Goal: Transaction & Acquisition: Purchase product/service

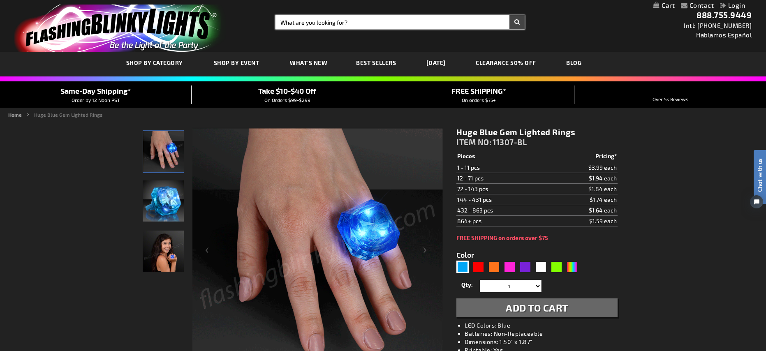
click at [334, 16] on input "Search" at bounding box center [399, 22] width 249 height 14
type input "Ohio"
click at [509, 15] on button "Search" at bounding box center [516, 22] width 15 height 14
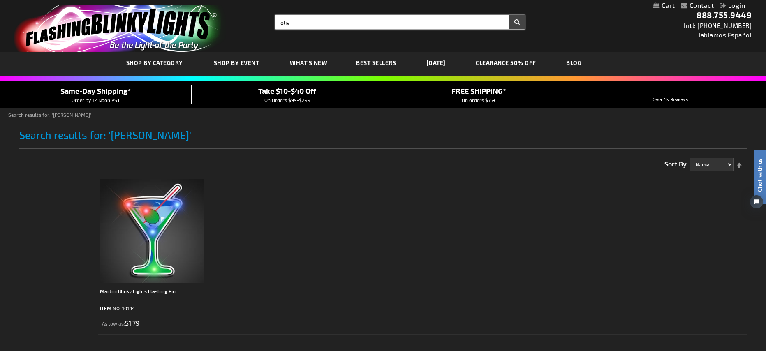
click at [300, 23] on input "oliv" at bounding box center [399, 22] width 249 height 14
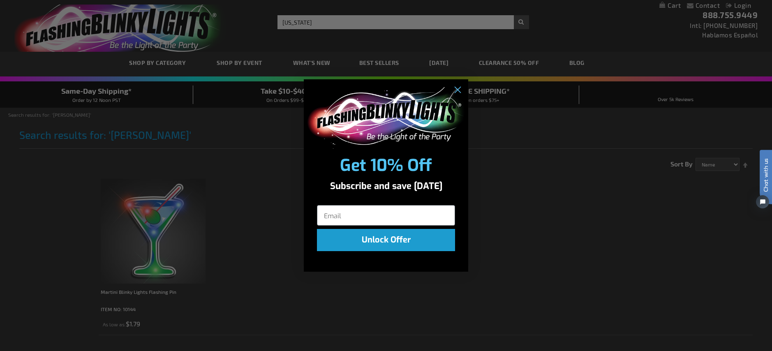
click input "Submit" at bounding box center [0, 0] width 0 height 0
click at [462, 90] on circle "Close dialog" at bounding box center [457, 90] width 14 height 14
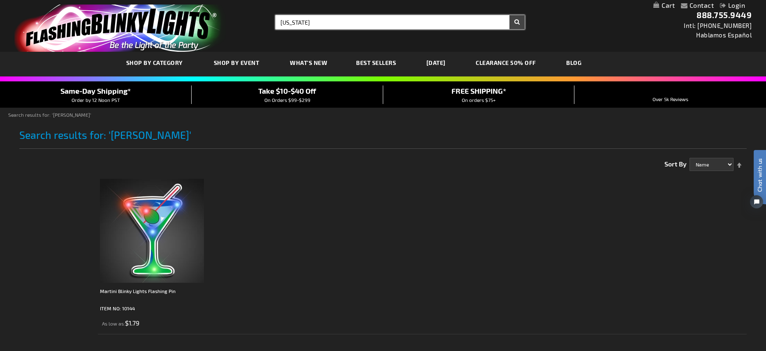
type input "ohio"
click at [346, 23] on input "ohio" at bounding box center [399, 22] width 249 height 14
click at [509, 15] on button "Search" at bounding box center [516, 22] width 15 height 14
drag, startPoint x: 321, startPoint y: 22, endPoint x: 247, endPoint y: 18, distance: 74.1
click at [246, 21] on div "Toggle Nav Search Search oliv × Search 888.755.9449 Intl: 818-753-8303 Hablamos…" at bounding box center [383, 26] width 766 height 52
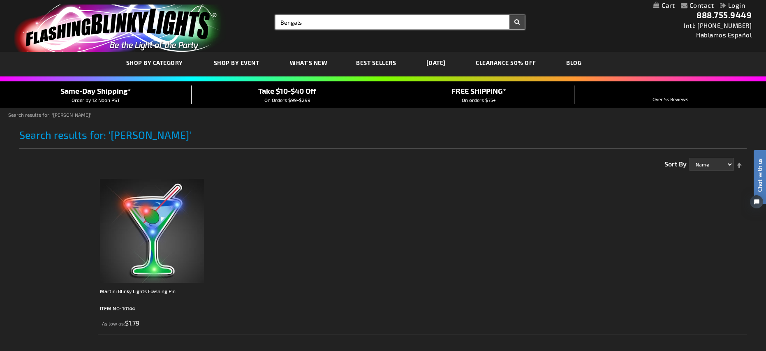
type input "Bengals"
click at [509, 15] on button "Search" at bounding box center [516, 22] width 15 height 14
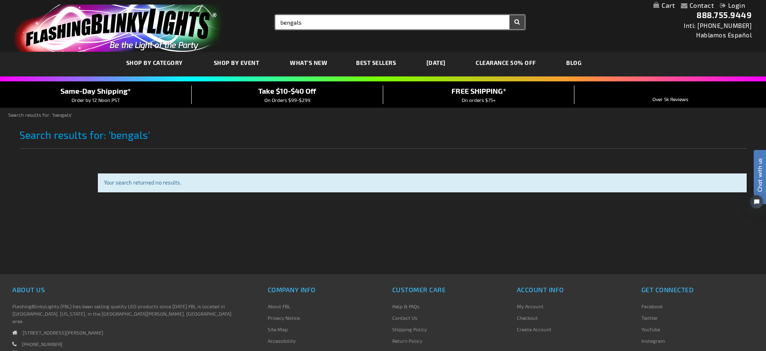
drag, startPoint x: 333, startPoint y: 20, endPoint x: 228, endPoint y: 24, distance: 105.3
click at [228, 24] on div "Toggle Nav Search Search bengals × Search 888.755.9449 Intl: 818-753-8303 Habla…" at bounding box center [383, 26] width 766 height 52
type input "tiger"
click at [509, 15] on button "Search" at bounding box center [516, 22] width 15 height 14
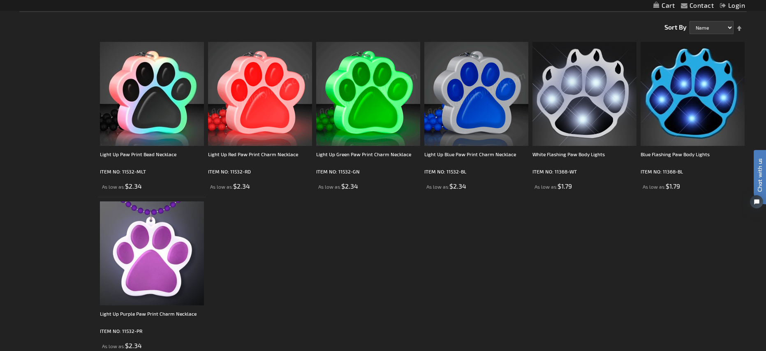
scroll to position [103, 0]
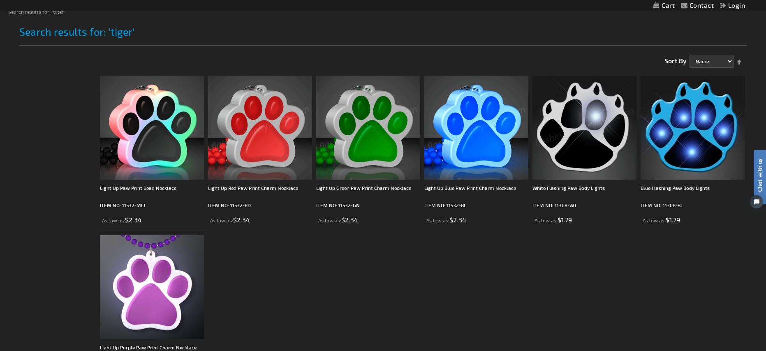
click at [591, 131] on img at bounding box center [584, 128] width 104 height 104
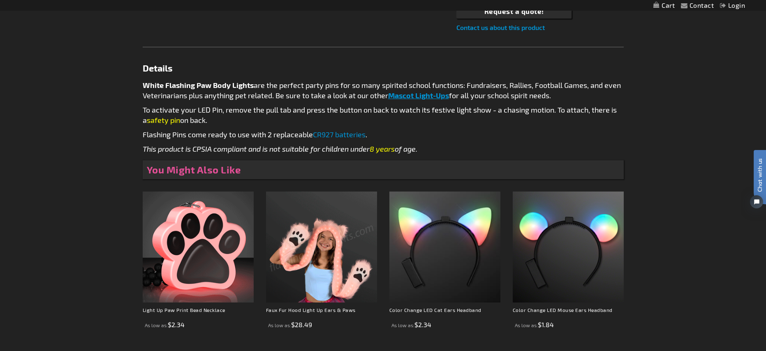
scroll to position [457, 0]
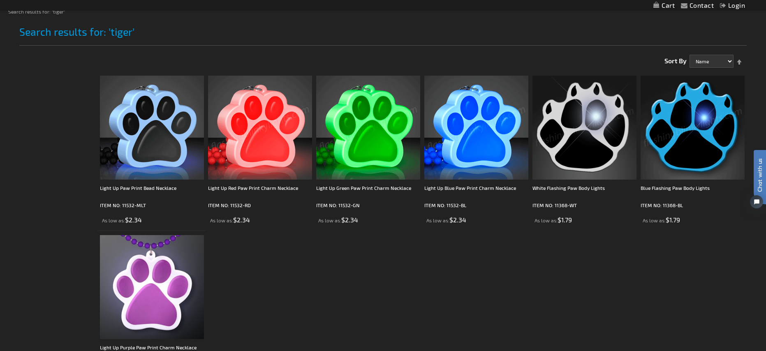
click at [610, 138] on img at bounding box center [584, 128] width 104 height 104
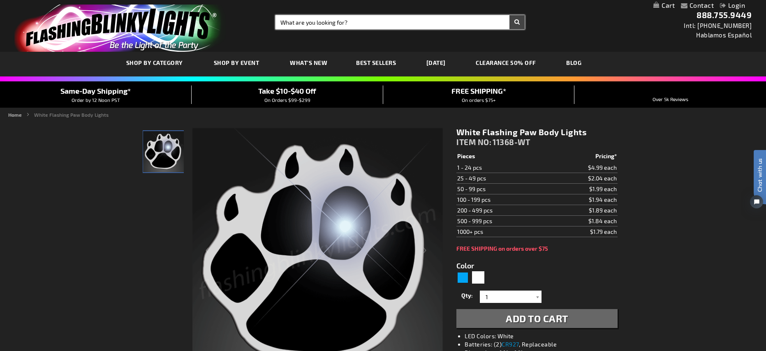
click at [385, 27] on input "Search" at bounding box center [399, 22] width 249 height 14
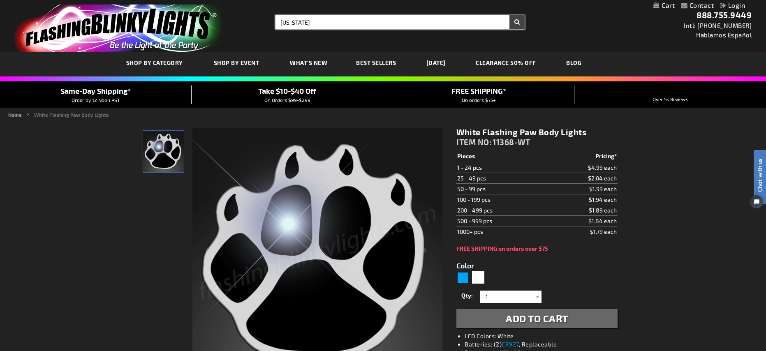
type input "Washington"
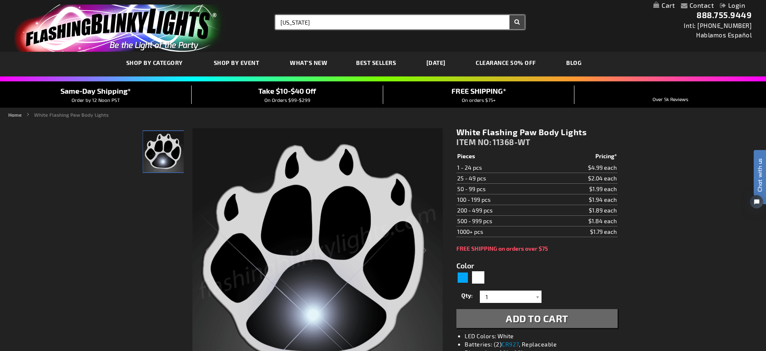
click at [509, 15] on button "Search" at bounding box center [516, 22] width 15 height 14
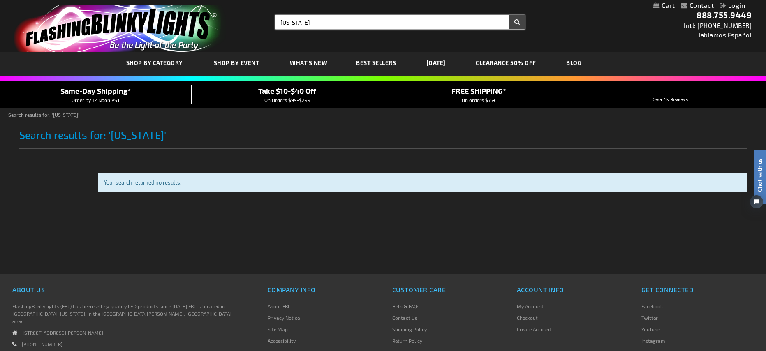
drag, startPoint x: 347, startPoint y: 25, endPoint x: 284, endPoint y: 11, distance: 64.3
click at [284, 11] on div "Toggle Nav Search Search [US_STATE] × Search 888.755.9449 Intl: [PHONE_NUMBER] …" at bounding box center [383, 26] width 766 height 52
type input "America"
click at [509, 15] on button "Search" at bounding box center [516, 22] width 15 height 14
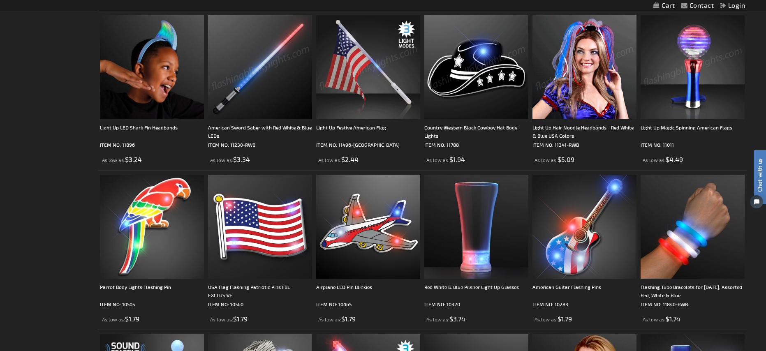
scroll to position [485, 0]
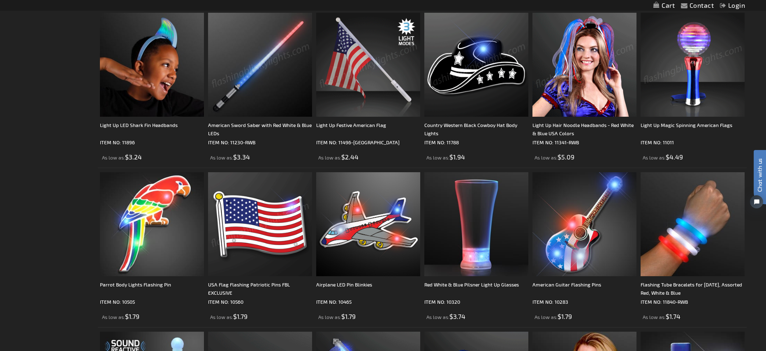
click at [277, 222] on img at bounding box center [260, 224] width 104 height 104
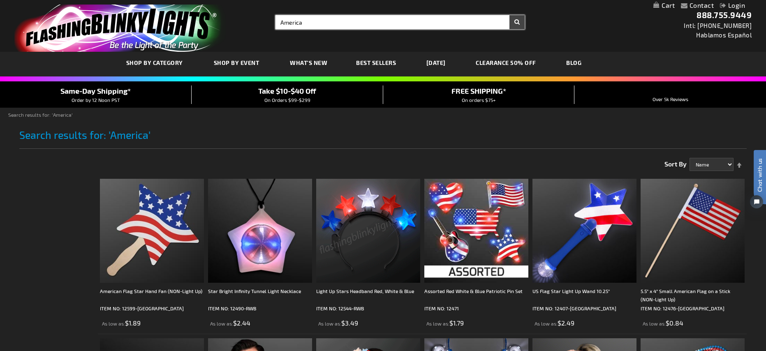
drag, startPoint x: 322, startPoint y: 23, endPoint x: 252, endPoint y: 18, distance: 70.4
click at [251, 18] on div "Toggle Nav Search Search America × Search 888.755.9449 Intl: 818-753-8303 Habla…" at bounding box center [383, 26] width 766 height 52
type input "Star"
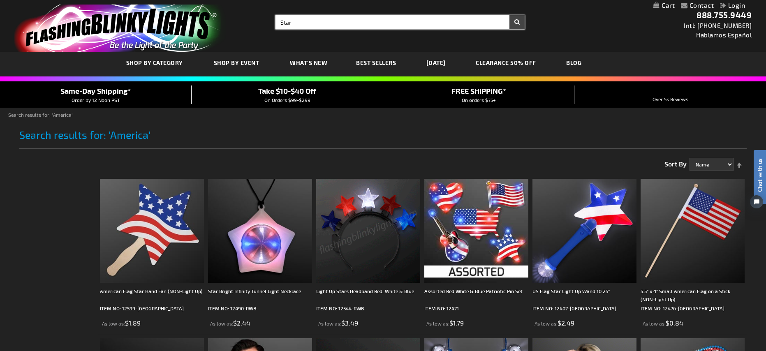
click at [509, 15] on button "Search" at bounding box center [516, 22] width 15 height 14
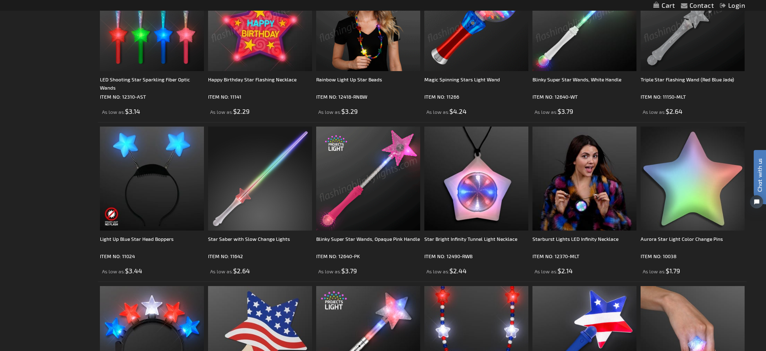
scroll to position [368, 0]
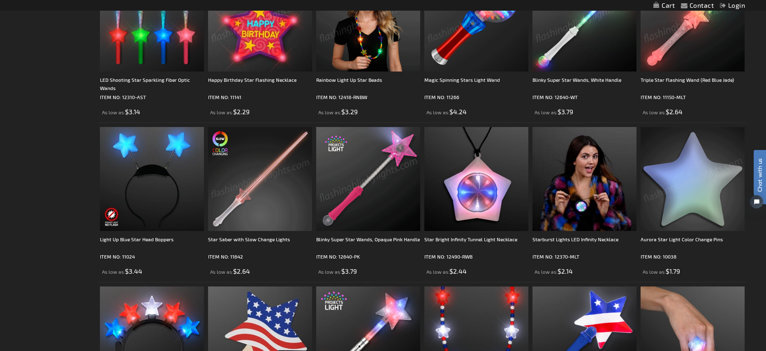
click at [697, 192] on img at bounding box center [692, 179] width 104 height 104
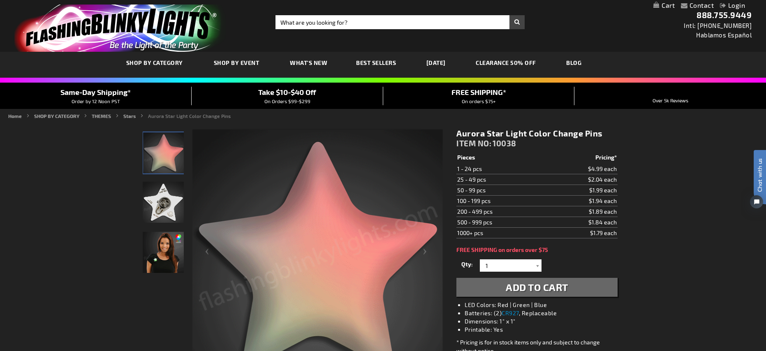
click at [164, 245] on img "Female wearing Aurora Star Light Up Pin" at bounding box center [163, 252] width 41 height 41
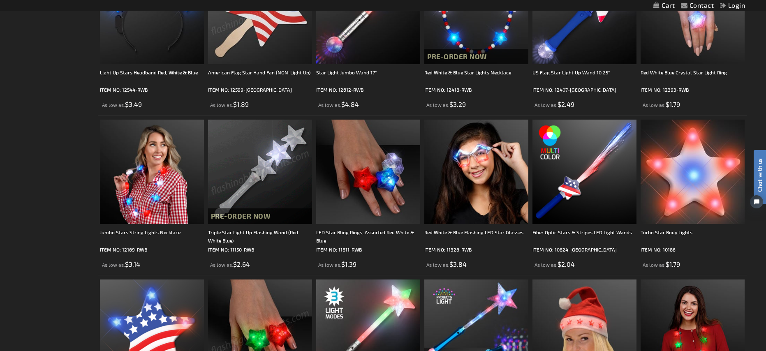
scroll to position [707, 0]
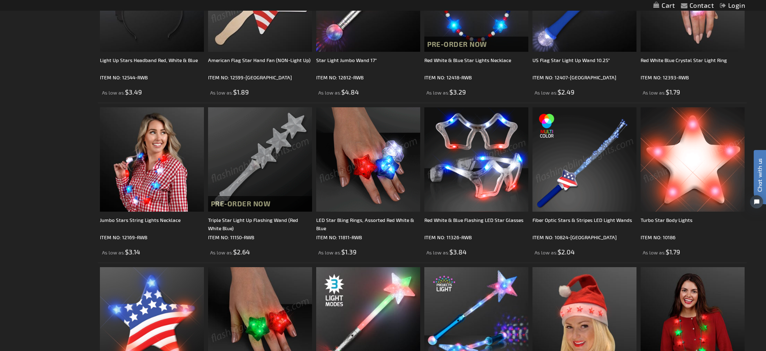
click at [699, 159] on img at bounding box center [692, 159] width 104 height 104
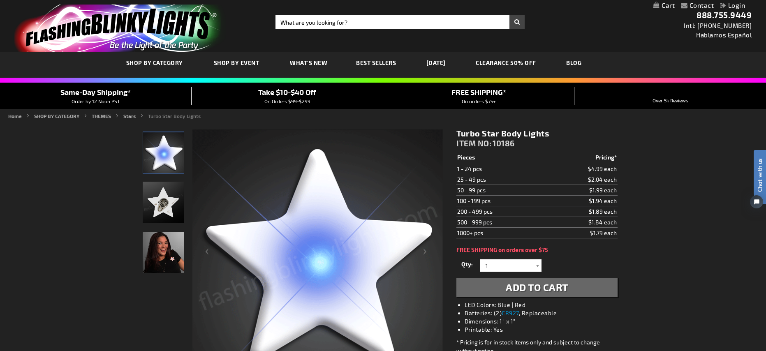
click at [161, 240] on img "Woman wearing Light Up Turbo Star LED Pin" at bounding box center [163, 252] width 41 height 41
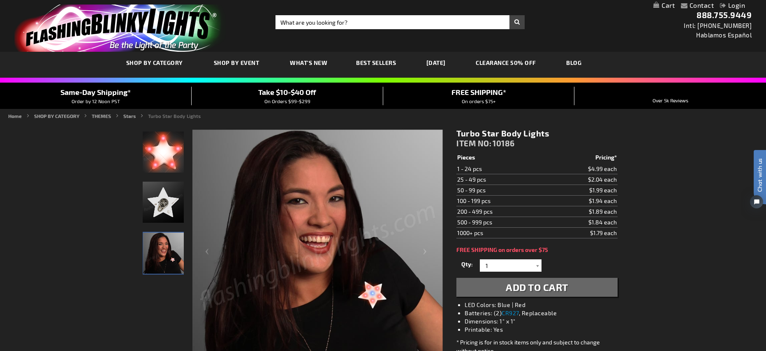
click at [169, 157] on img "Light Up Turbo Star LED Pin" at bounding box center [163, 151] width 41 height 41
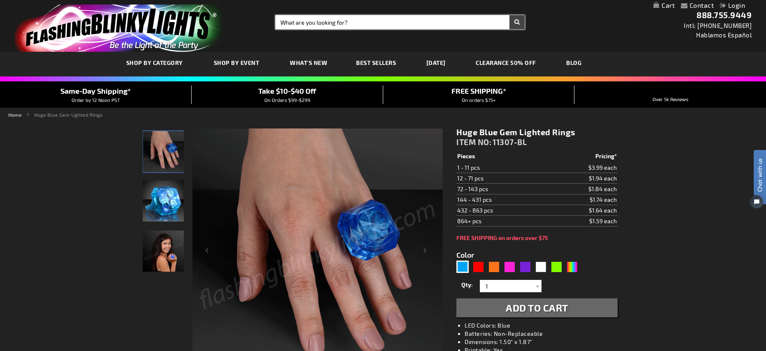
click at [317, 22] on input "Search" at bounding box center [399, 22] width 249 height 14
type input "Halloween"
click at [509, 15] on button "Search" at bounding box center [516, 22] width 15 height 14
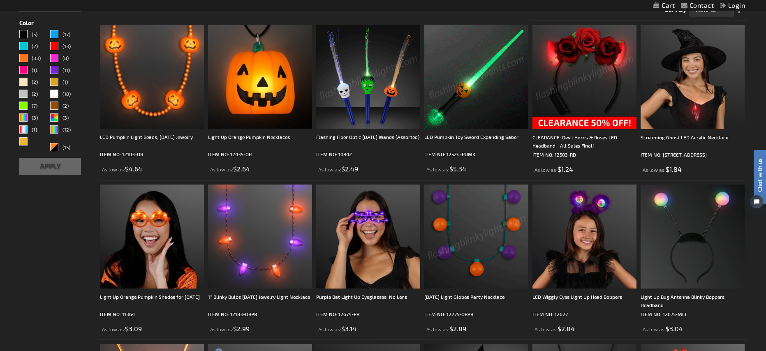
click at [367, 109] on img at bounding box center [368, 77] width 104 height 104
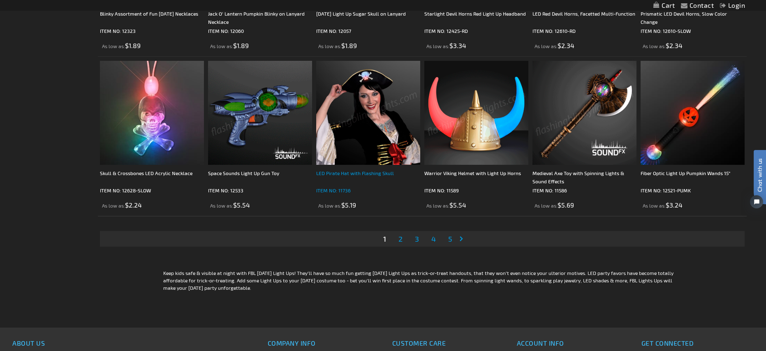
scroll to position [1696, 0]
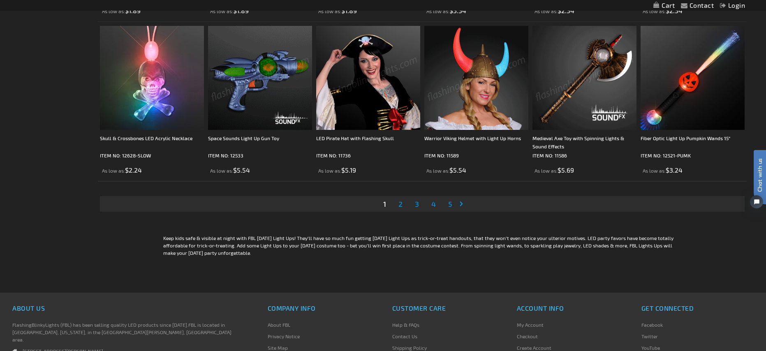
click at [404, 202] on link "Page 2" at bounding box center [400, 204] width 7 height 12
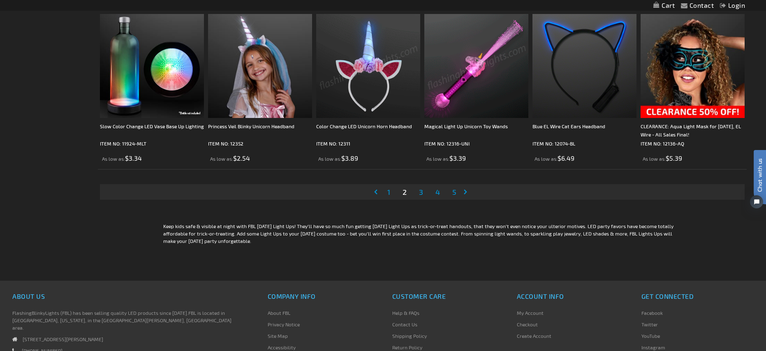
scroll to position [1709, 0]
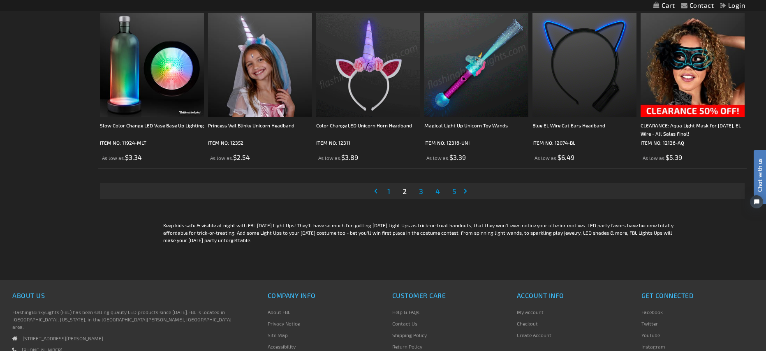
click at [419, 192] on span "3" at bounding box center [421, 191] width 4 height 9
